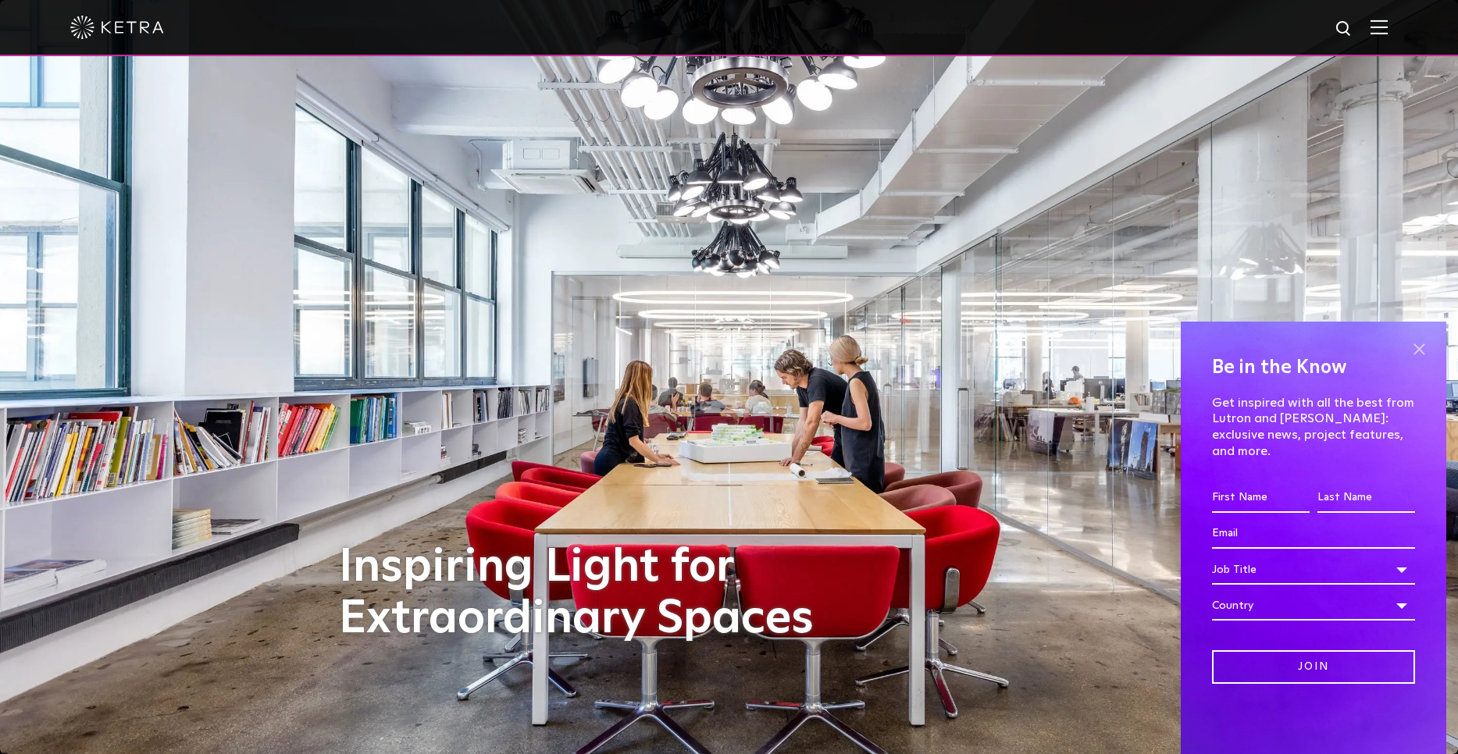
click at [1414, 361] on span at bounding box center [1418, 348] width 23 height 23
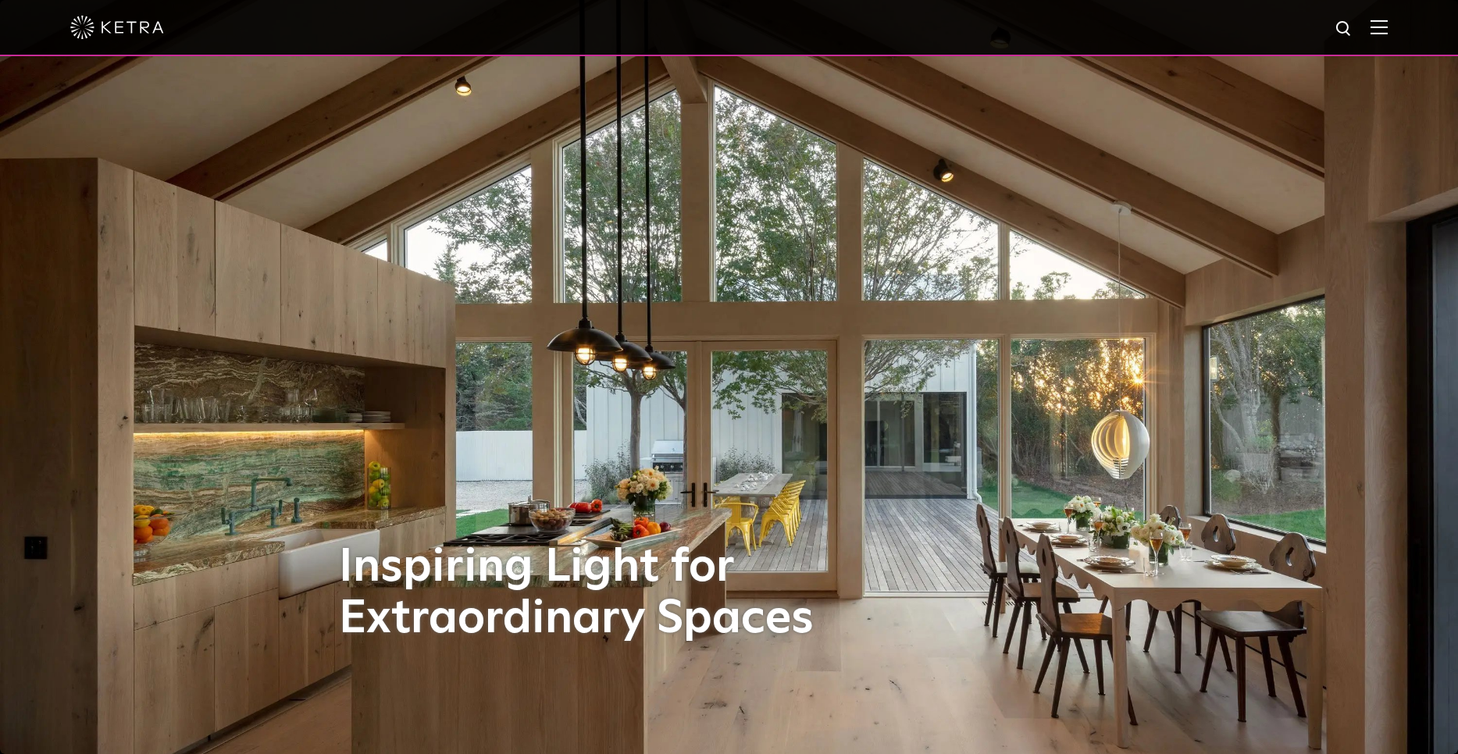
click at [1379, 31] on img at bounding box center [1378, 27] width 17 height 15
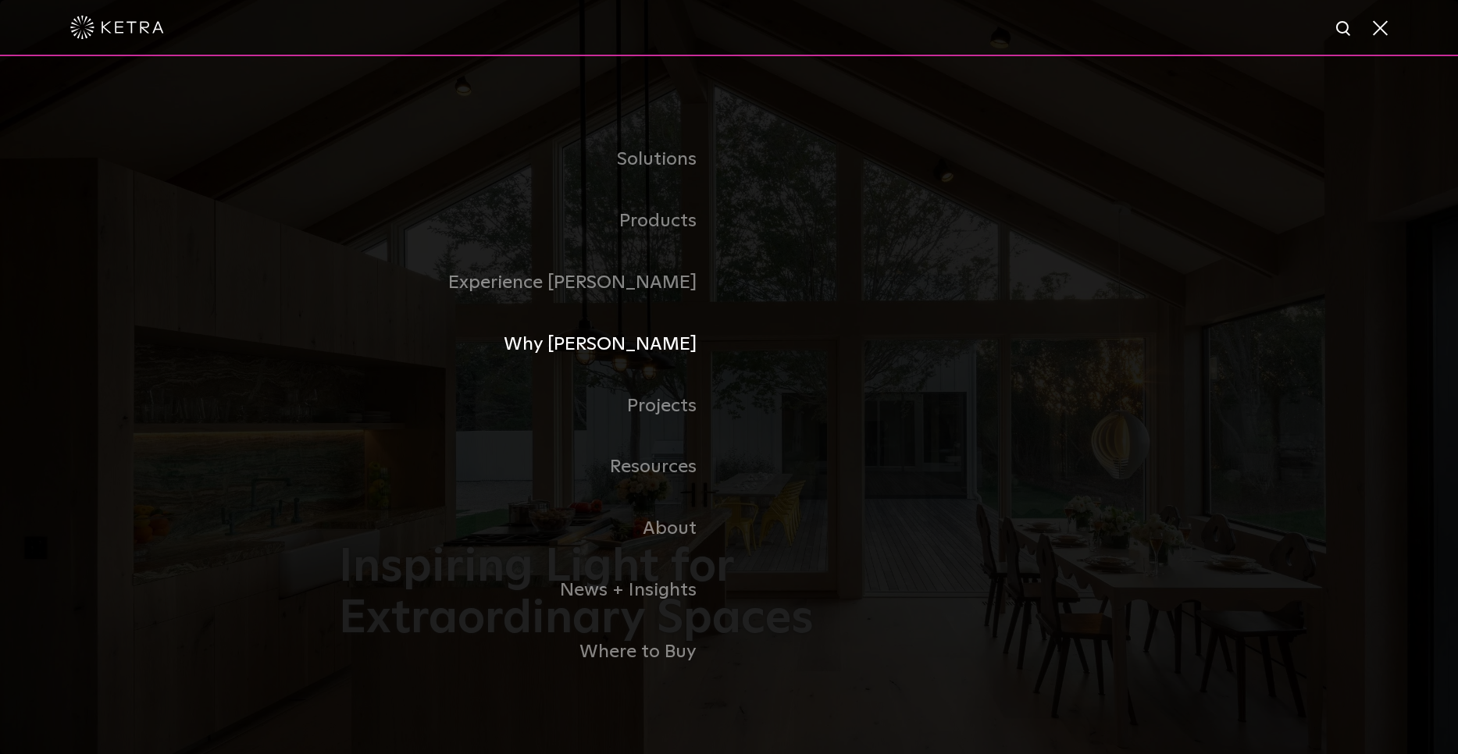
click at [664, 345] on link "Why [PERSON_NAME]" at bounding box center [534, 345] width 390 height 62
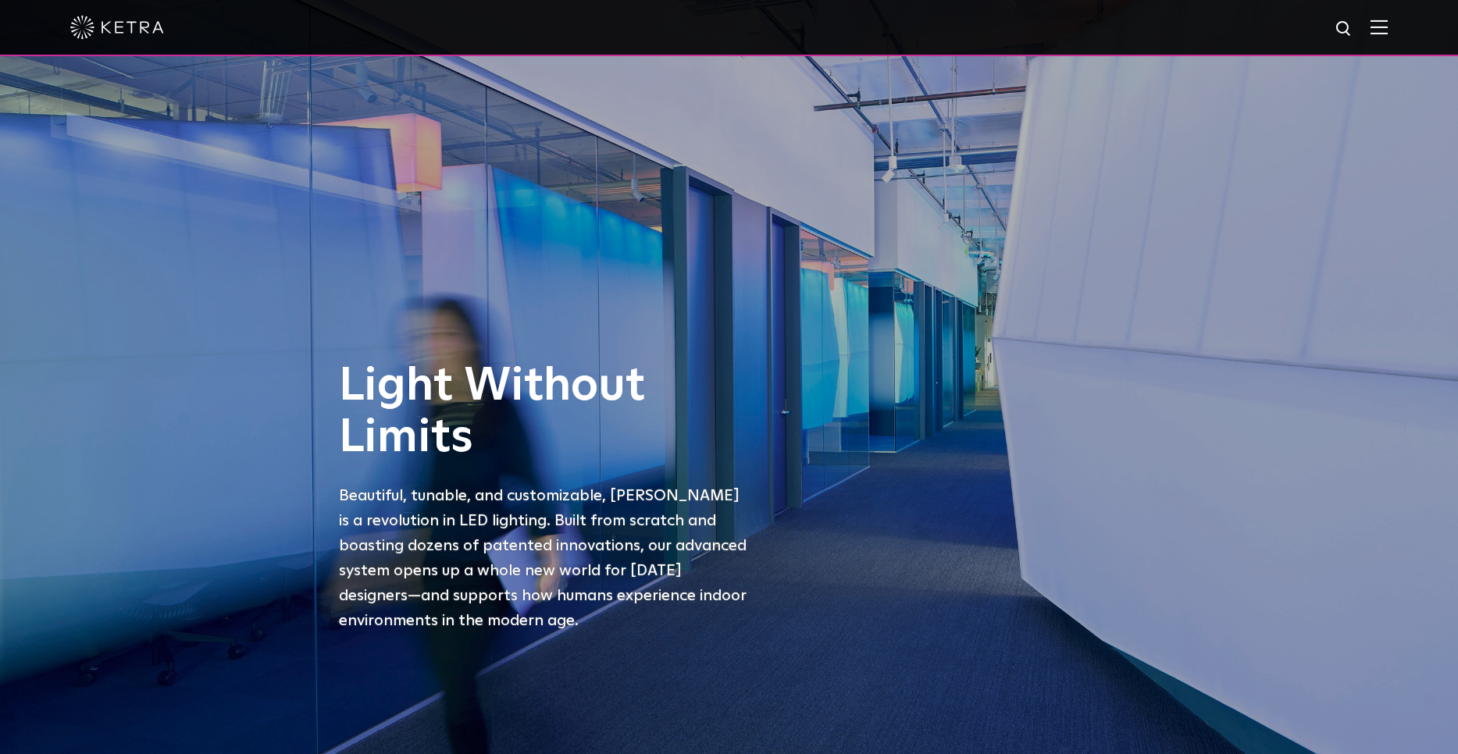
scroll to position [-2, 0]
click at [1379, 33] on img at bounding box center [1378, 27] width 17 height 15
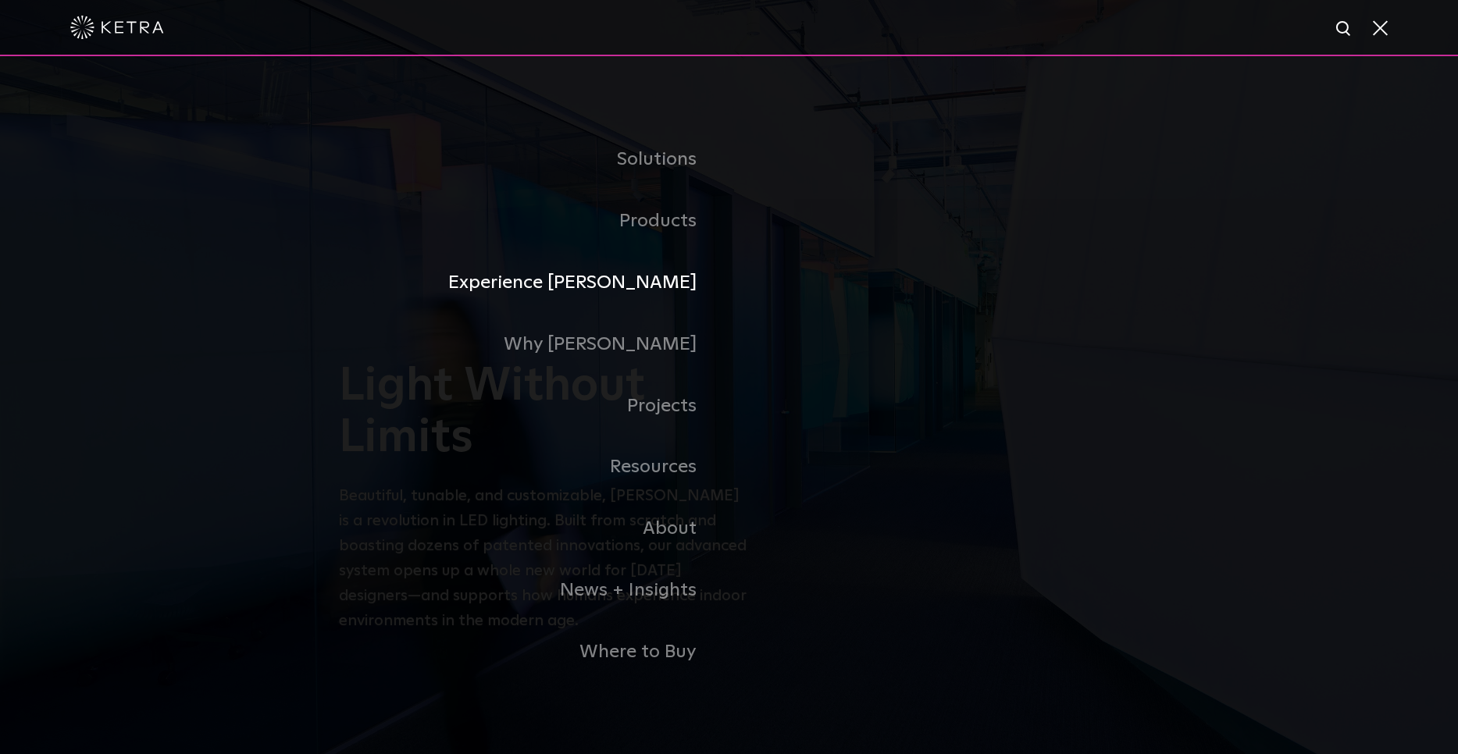
click at [650, 284] on link "Experience [PERSON_NAME]" at bounding box center [534, 283] width 390 height 62
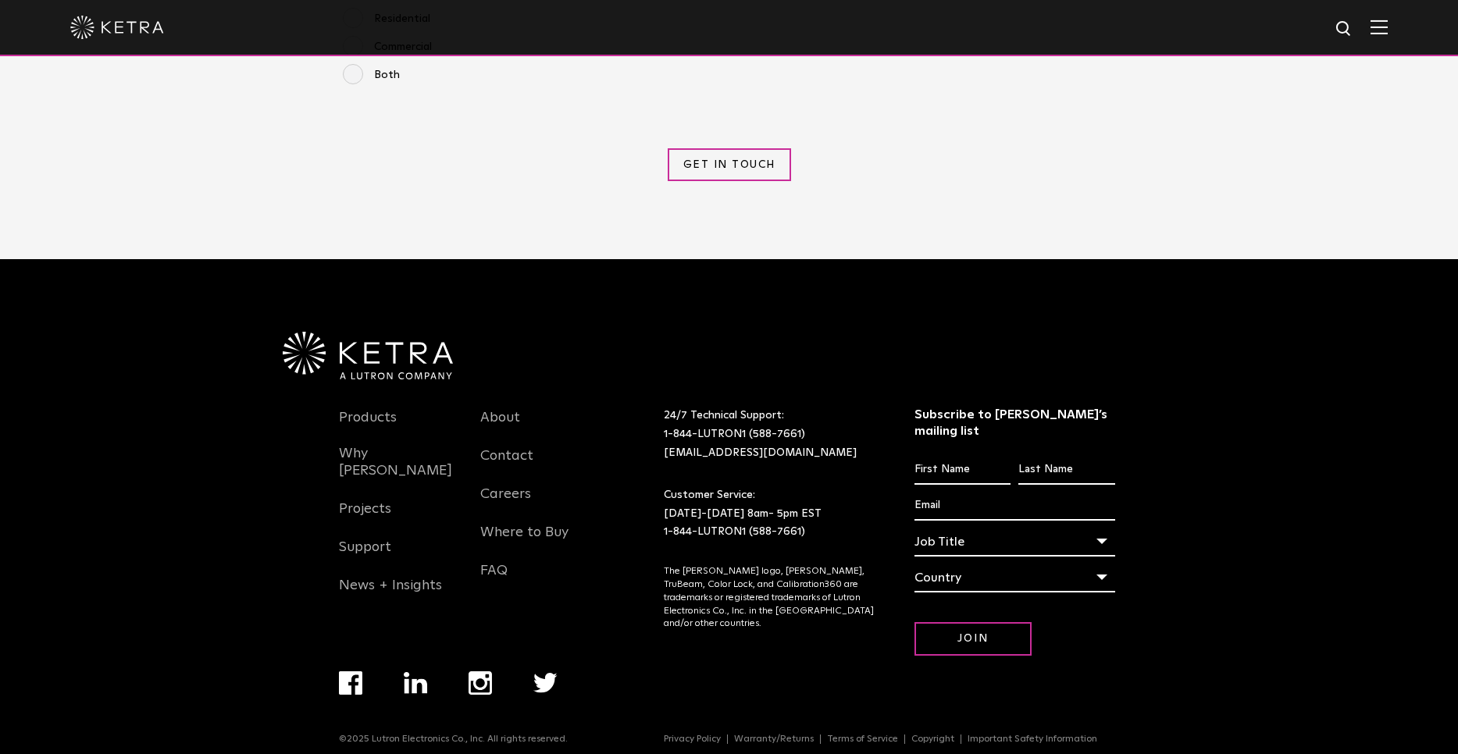
scroll to position [2002, 0]
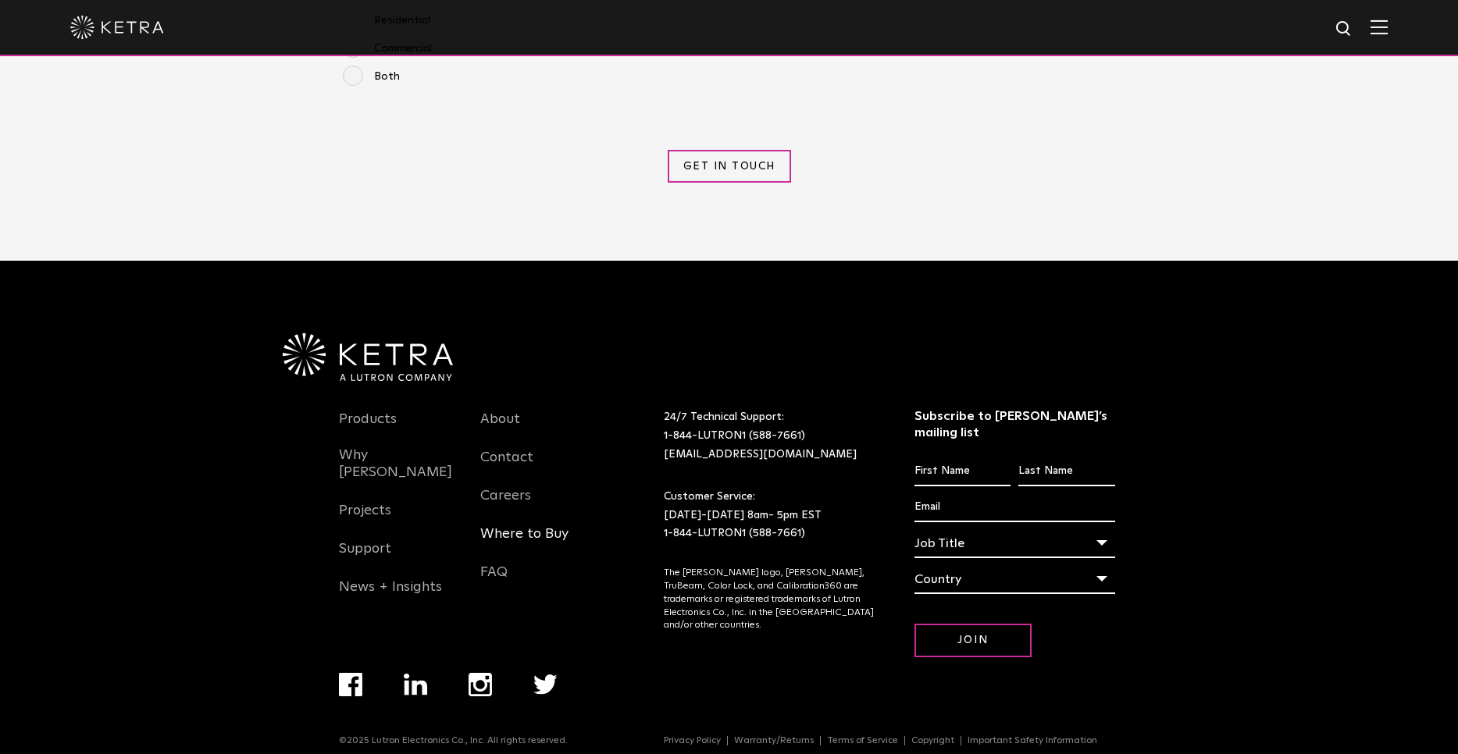
click at [517, 527] on link "Where to Buy" at bounding box center [524, 543] width 88 height 36
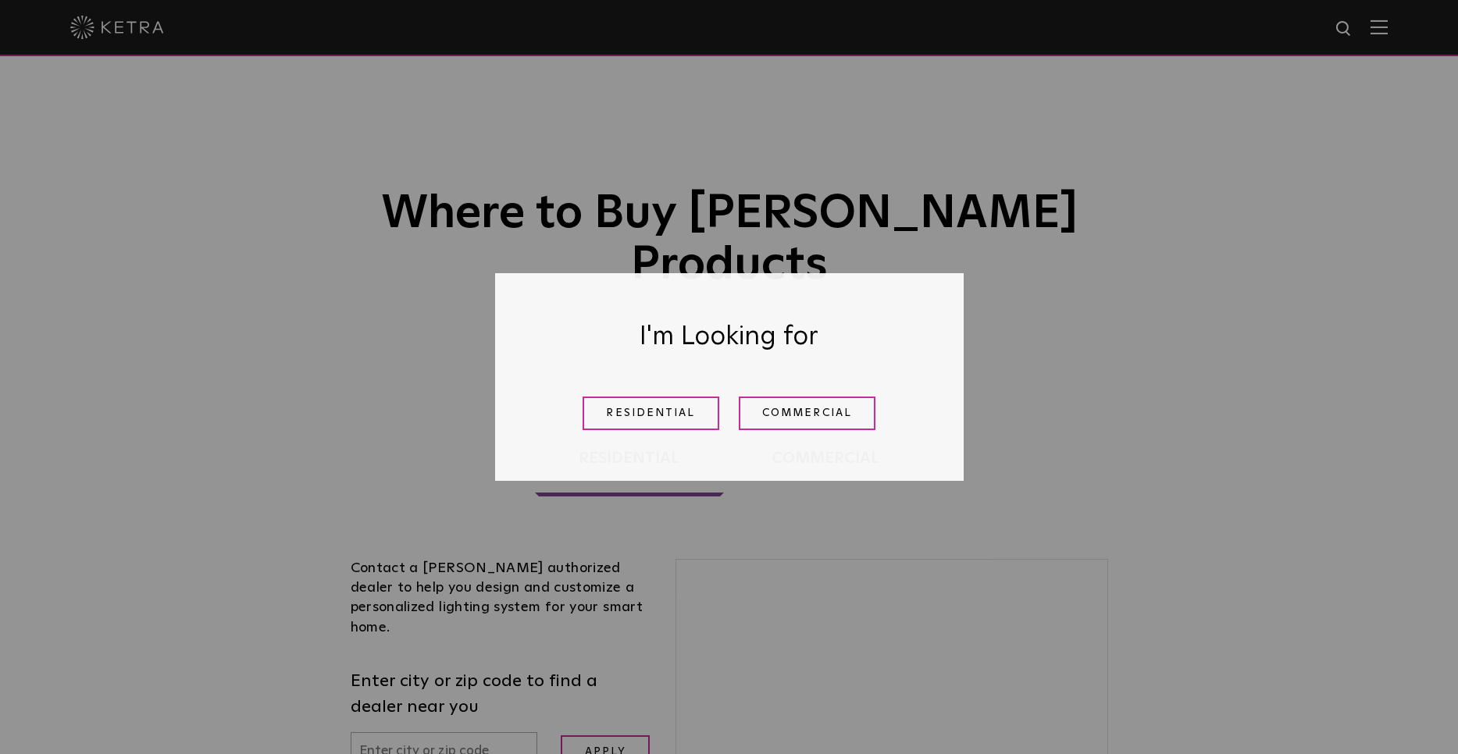
drag, startPoint x: 657, startPoint y: 415, endPoint x: 27, endPoint y: 396, distance: 630.3
click at [657, 415] on link "Residential" at bounding box center [650, 414] width 137 height 34
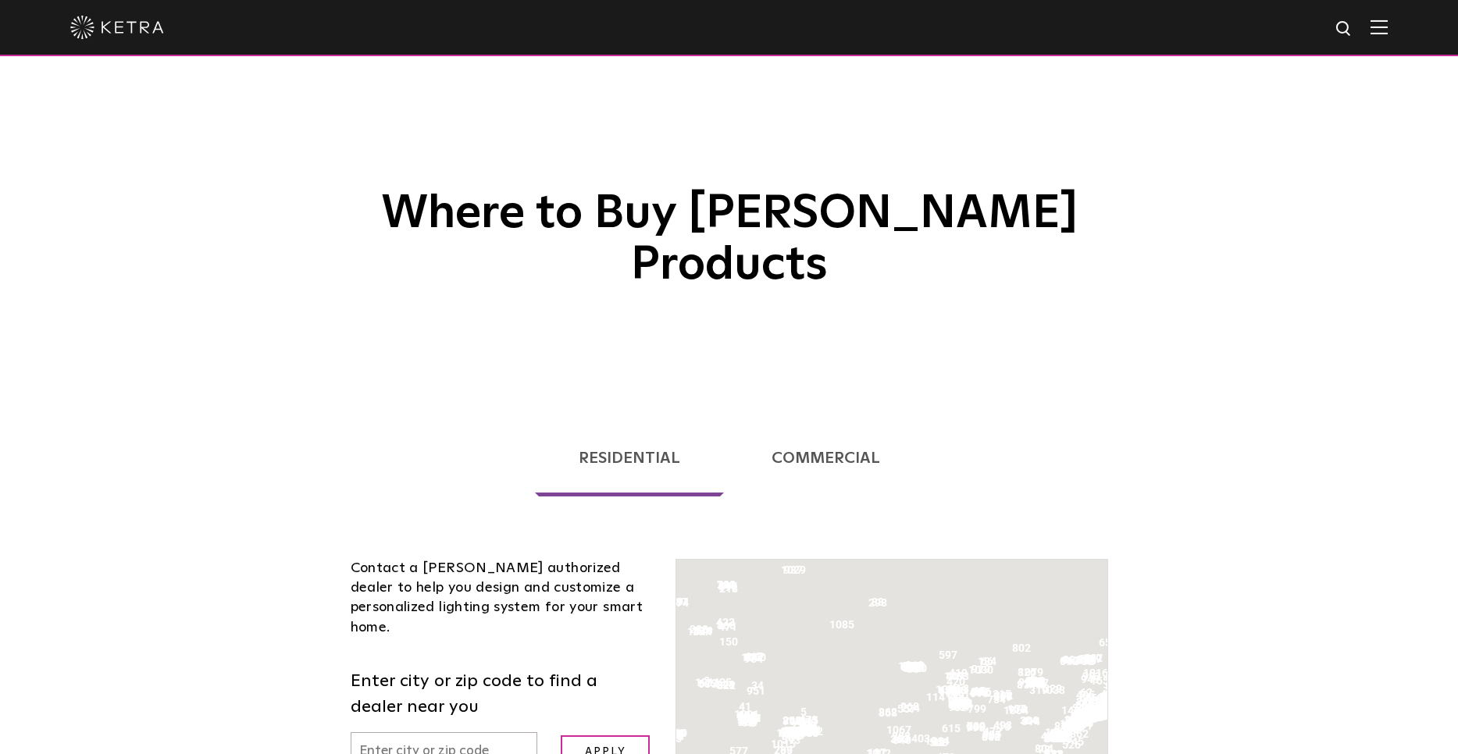
scroll to position [215, 0]
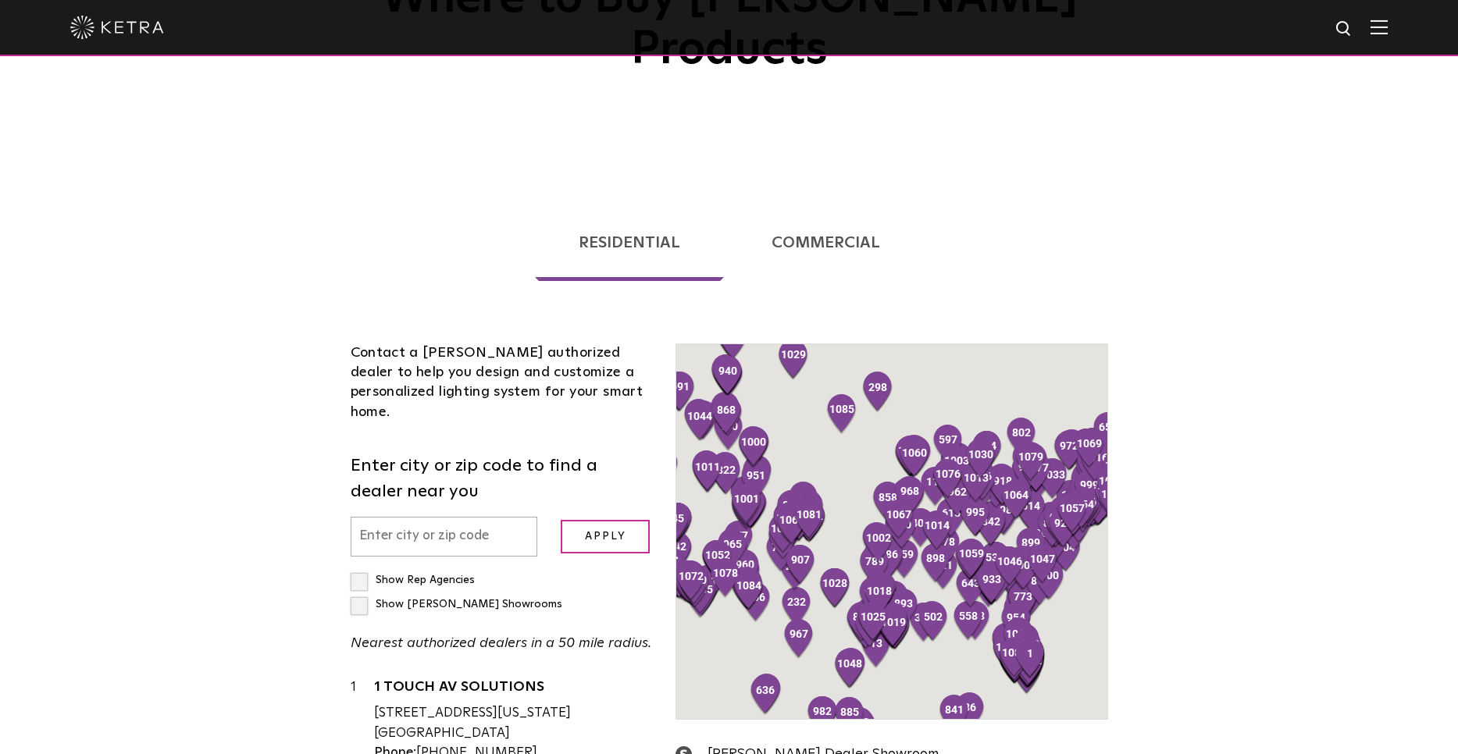
click at [425, 297] on div "Contact a [PERSON_NAME] authorized dealer to help you design and customize a pe…" at bounding box center [729, 659] width 781 height 724
click at [386, 517] on input "text" at bounding box center [444, 537] width 187 height 40
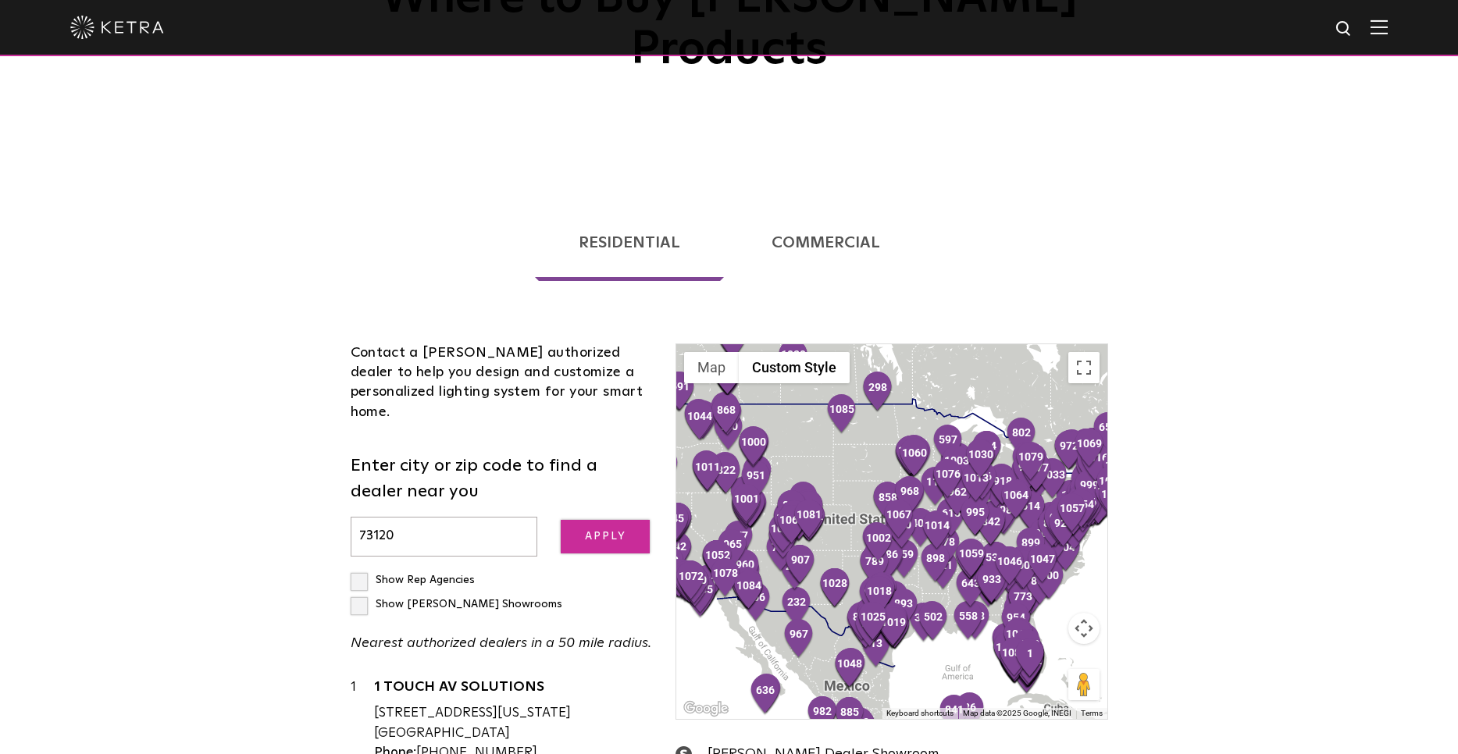
type input "73120"
click at [619, 520] on input "Apply" at bounding box center [605, 537] width 89 height 34
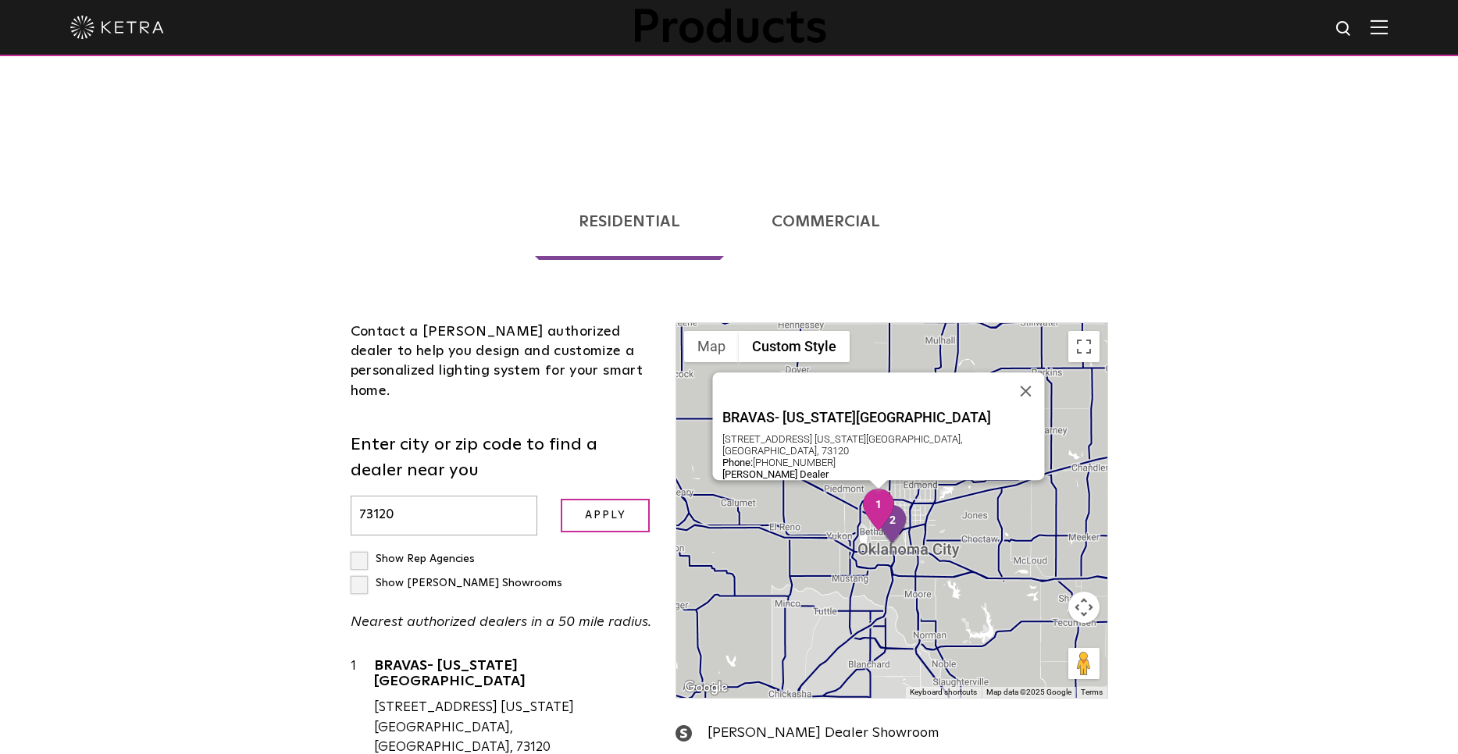
scroll to position [234, 0]
drag, startPoint x: 375, startPoint y: 596, endPoint x: 482, endPoint y: 599, distance: 107.8
click at [482, 700] on div "[STREET_ADDRESS] [US_STATE][GEOGRAPHIC_DATA], [GEOGRAPHIC_DATA], 73120" at bounding box center [513, 730] width 279 height 60
copy div "[STREET_ADDRESS]"
